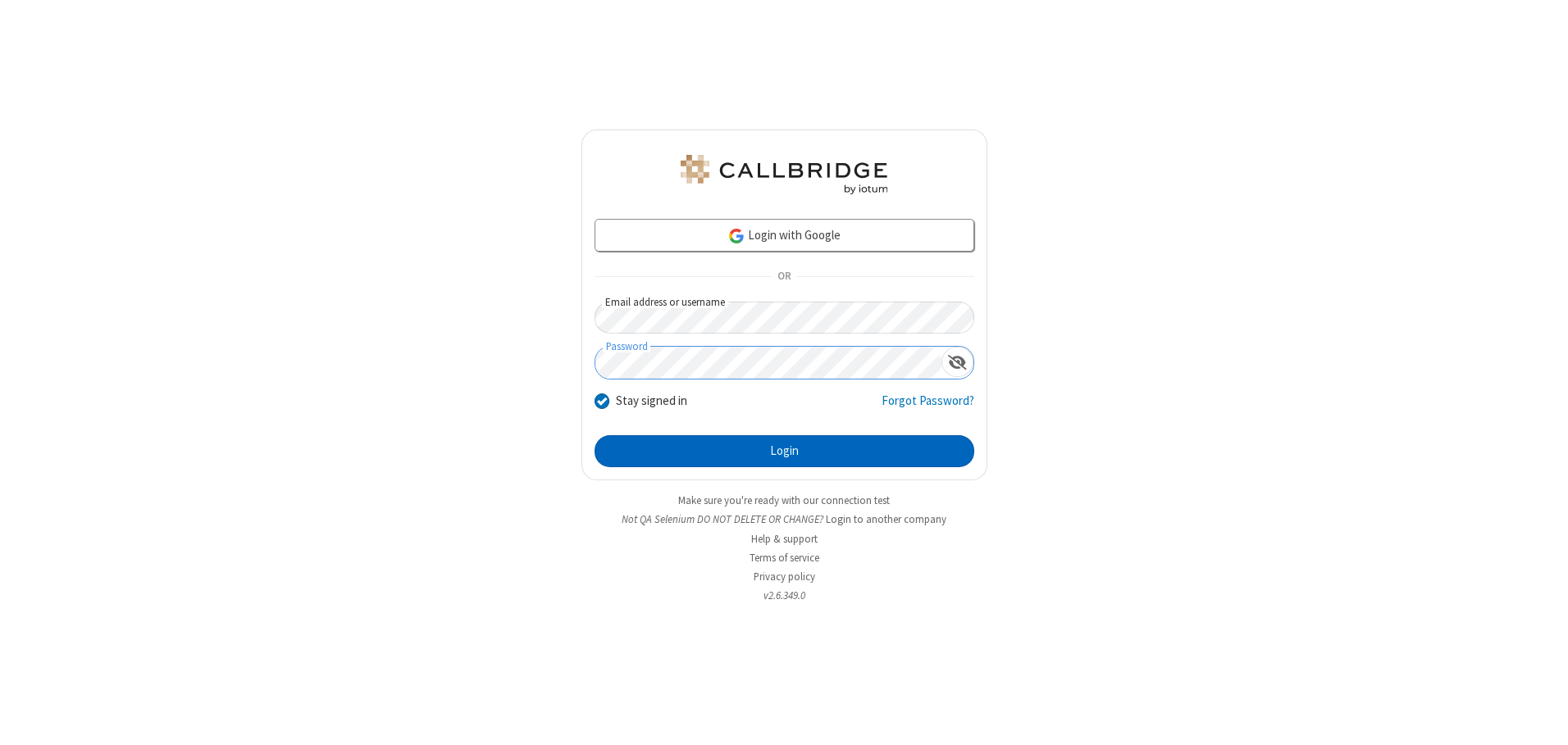
click at [784, 451] on button "Login" at bounding box center [784, 452] width 380 height 33
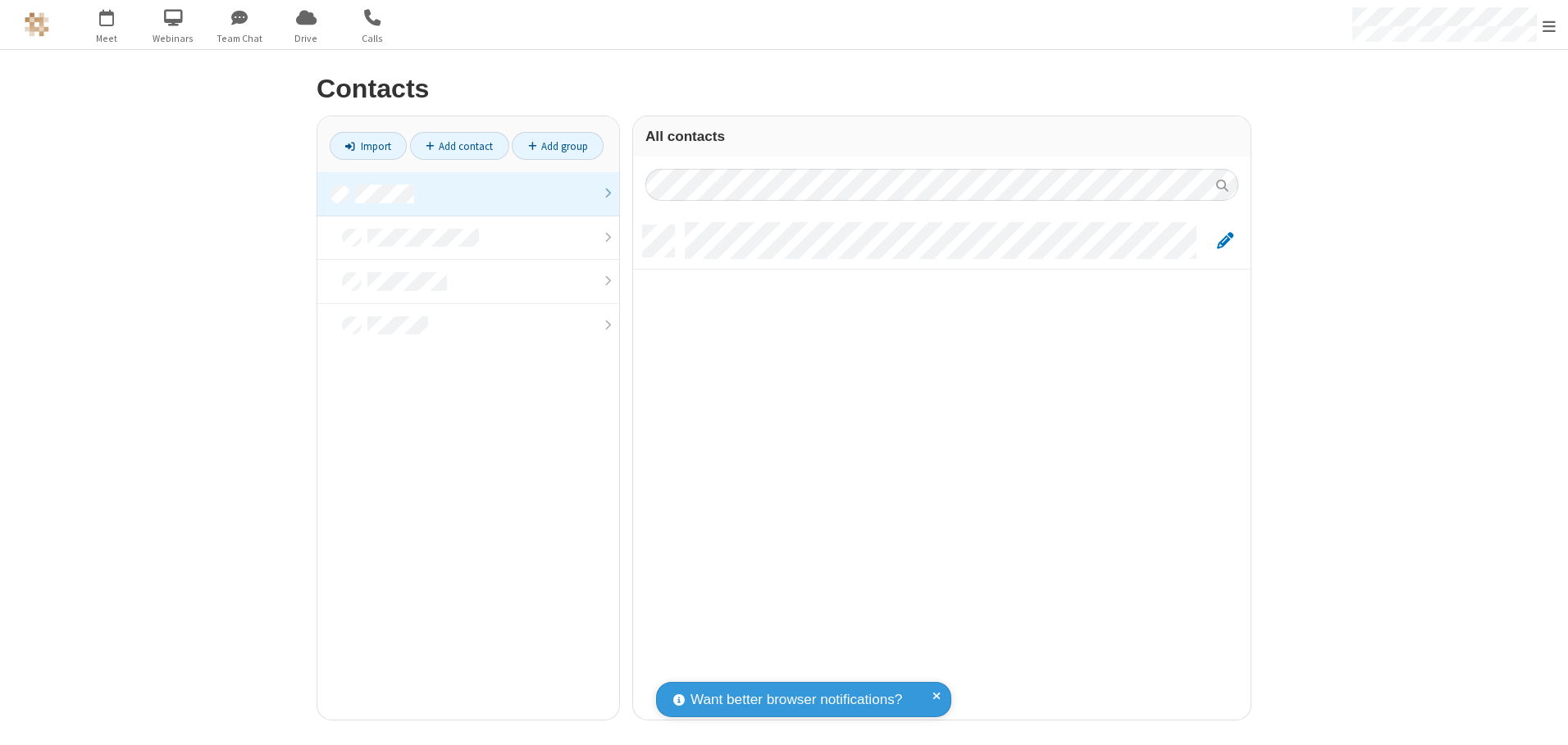
scroll to position [495, 605]
click at [468, 194] on link at bounding box center [468, 195] width 302 height 44
click at [459, 146] on link "Add contact" at bounding box center [459, 146] width 99 height 28
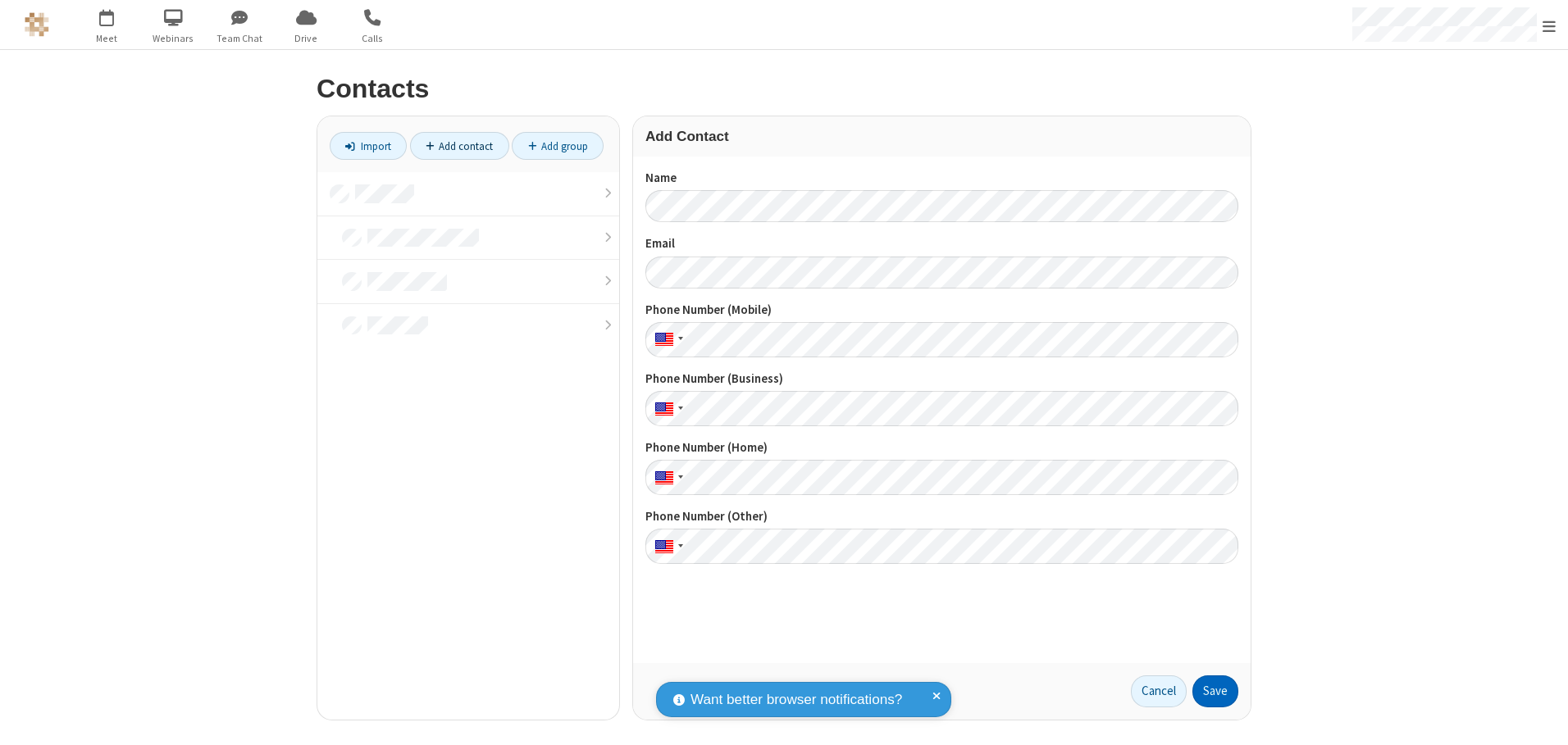
click at [1215, 691] on button "Save" at bounding box center [1215, 692] width 46 height 33
